Goal: Find specific page/section: Find specific page/section

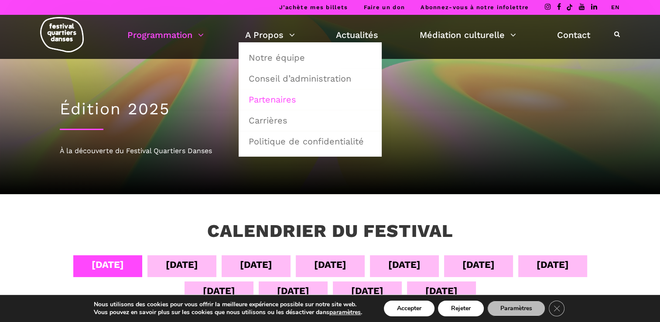
click at [269, 100] on link "Partenaires" at bounding box center [311, 99] width 134 height 20
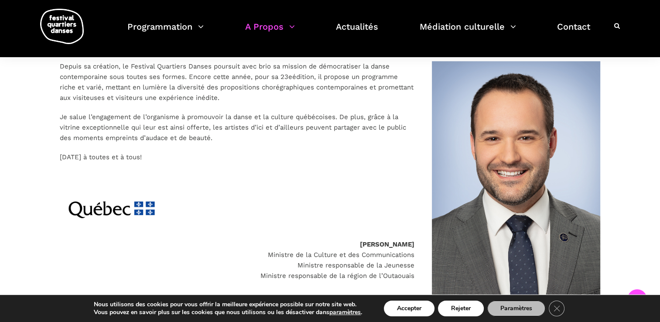
scroll to position [1135, 0]
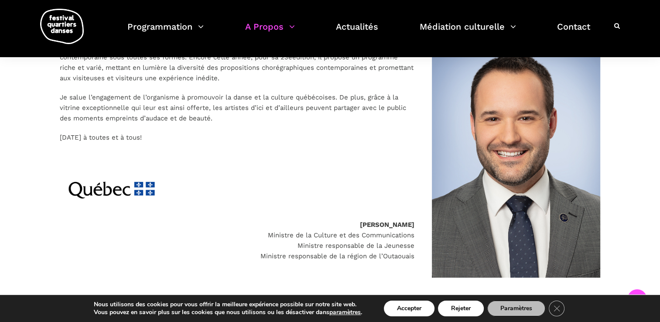
click at [409, 303] on button "Accepter" at bounding box center [409, 309] width 51 height 16
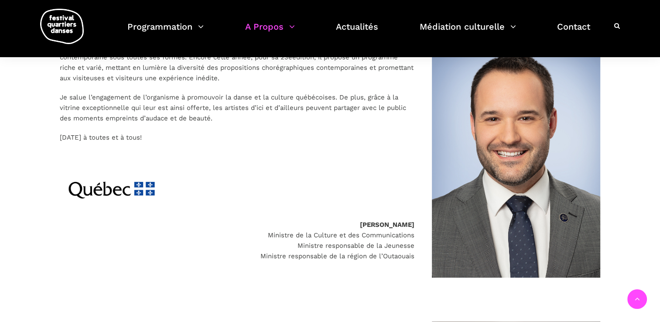
scroll to position [1091, 0]
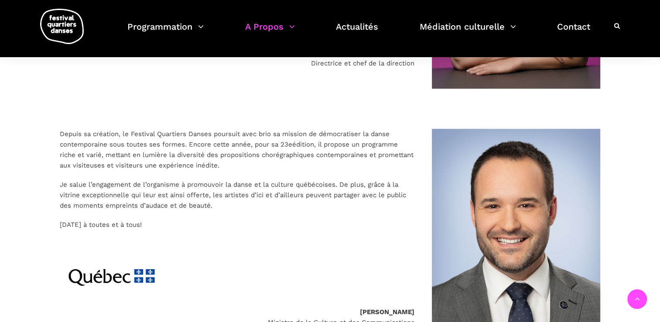
scroll to position [1091, 0]
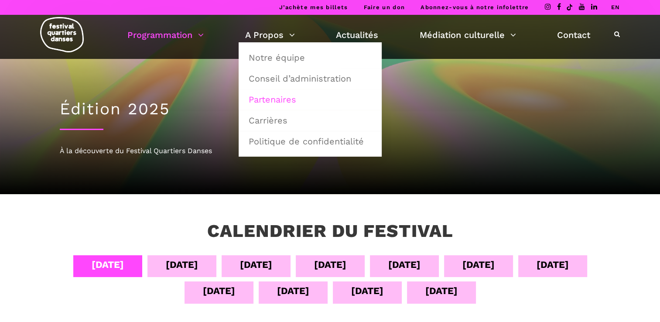
click at [291, 100] on link "Partenaires" at bounding box center [311, 99] width 134 height 20
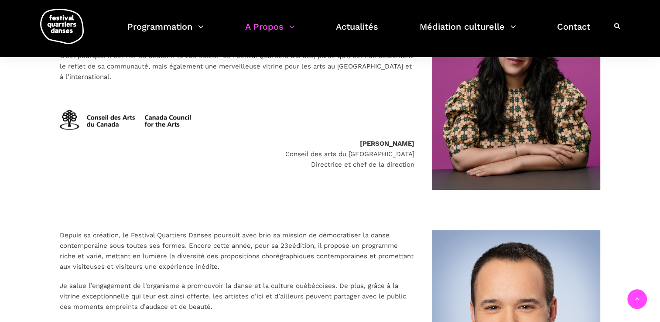
scroll to position [960, 0]
